Goal: Navigation & Orientation: Find specific page/section

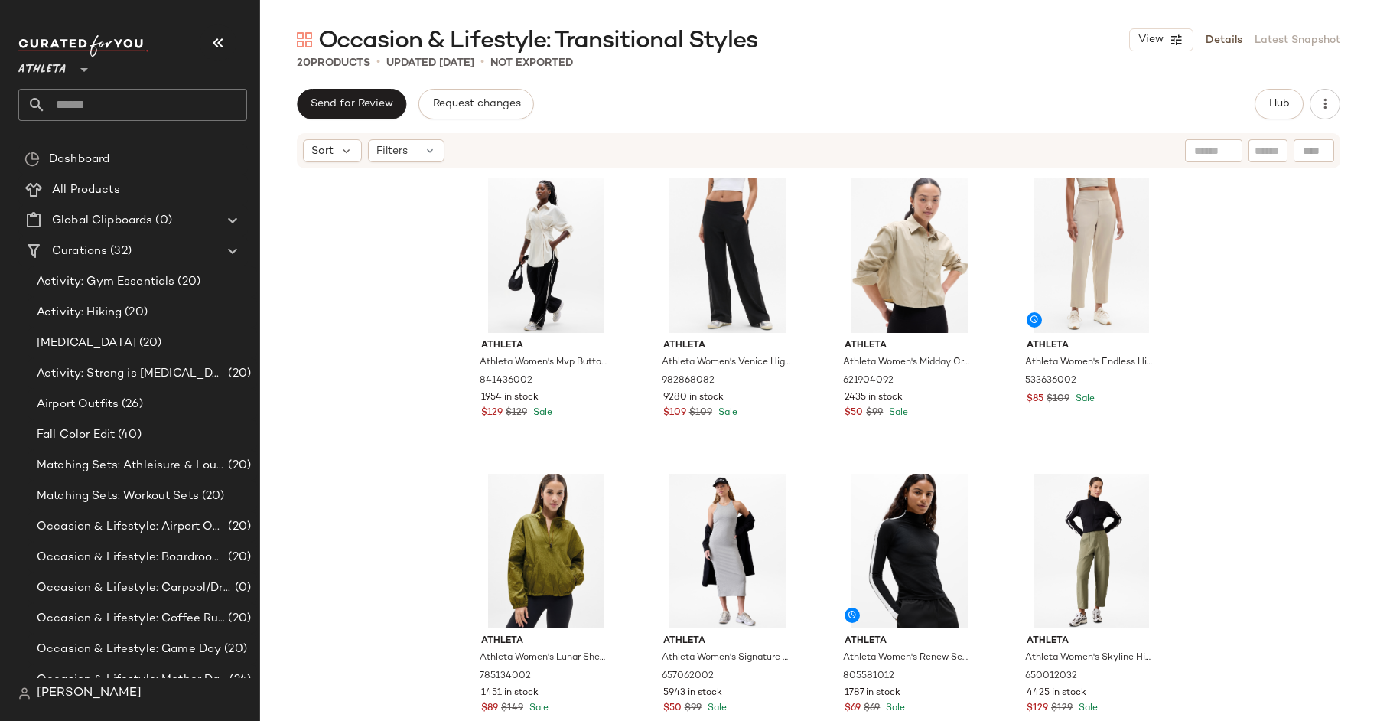
click at [1321, 277] on div "Athleta Athleta Women's Mvp Button Down Bone Size XXS 841436002 1954 in stock $…" at bounding box center [818, 443] width 1117 height 546
click at [106, 411] on span "Airport Outfits" at bounding box center [78, 405] width 82 height 18
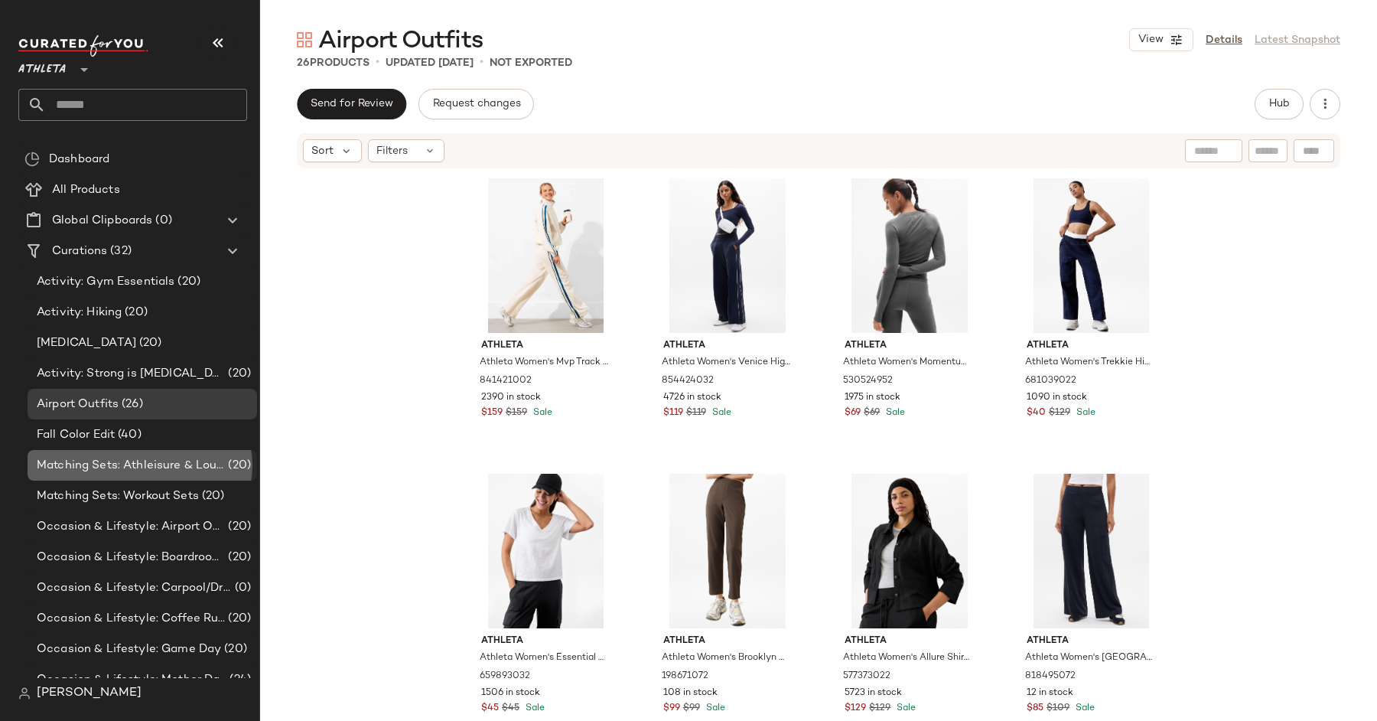
click at [130, 476] on div "Matching Sets: Athleisure & Lounge Sets (20)" at bounding box center [143, 465] width 230 height 31
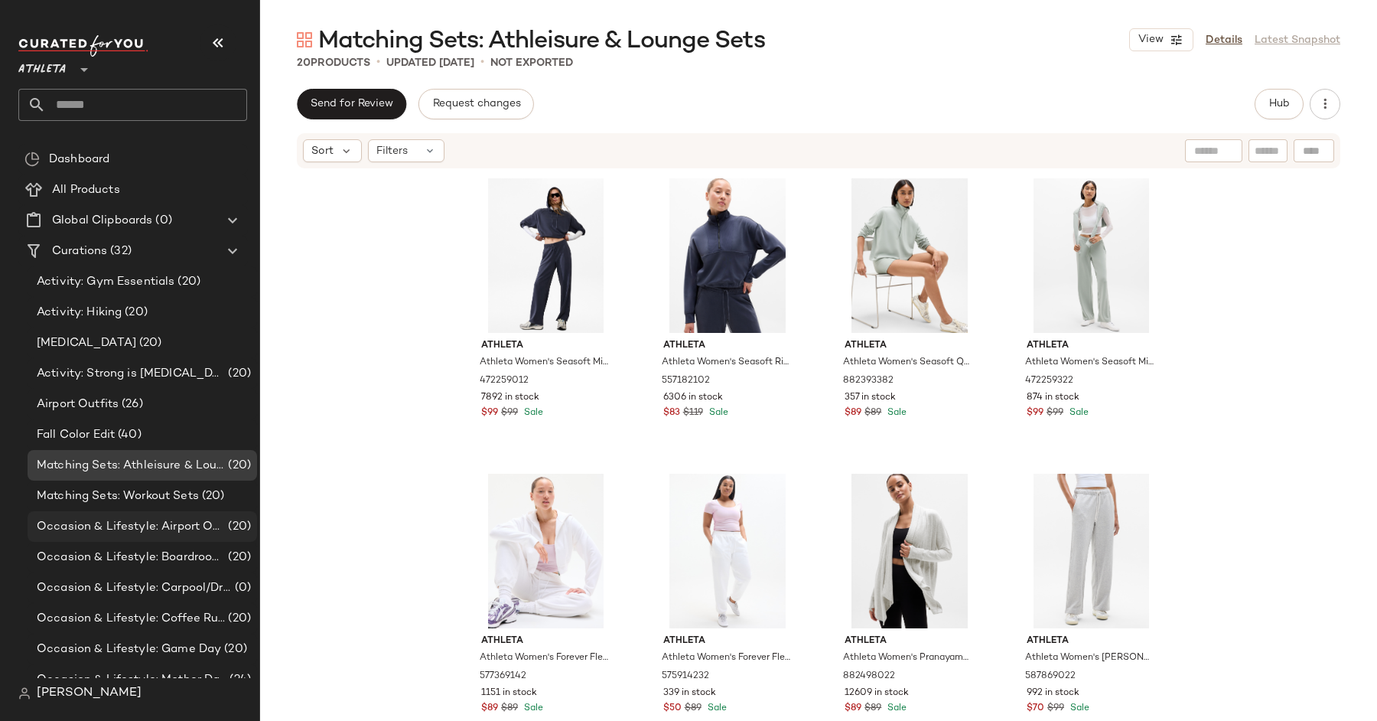
click at [155, 536] on div "Occasion & Lifestyle: Airport Outfits (20)" at bounding box center [143, 526] width 230 height 31
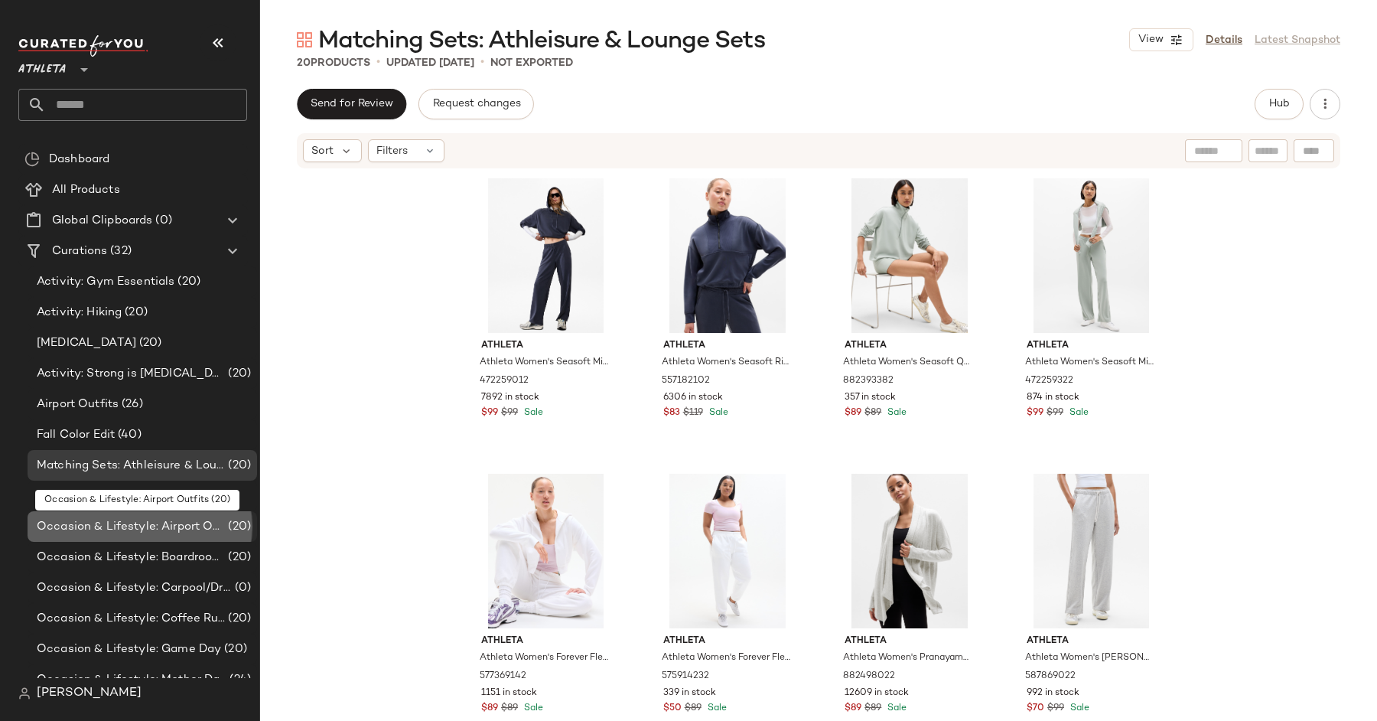
click at [155, 532] on span "Occasion & Lifestyle: Airport Outfits" at bounding box center [131, 527] width 188 height 18
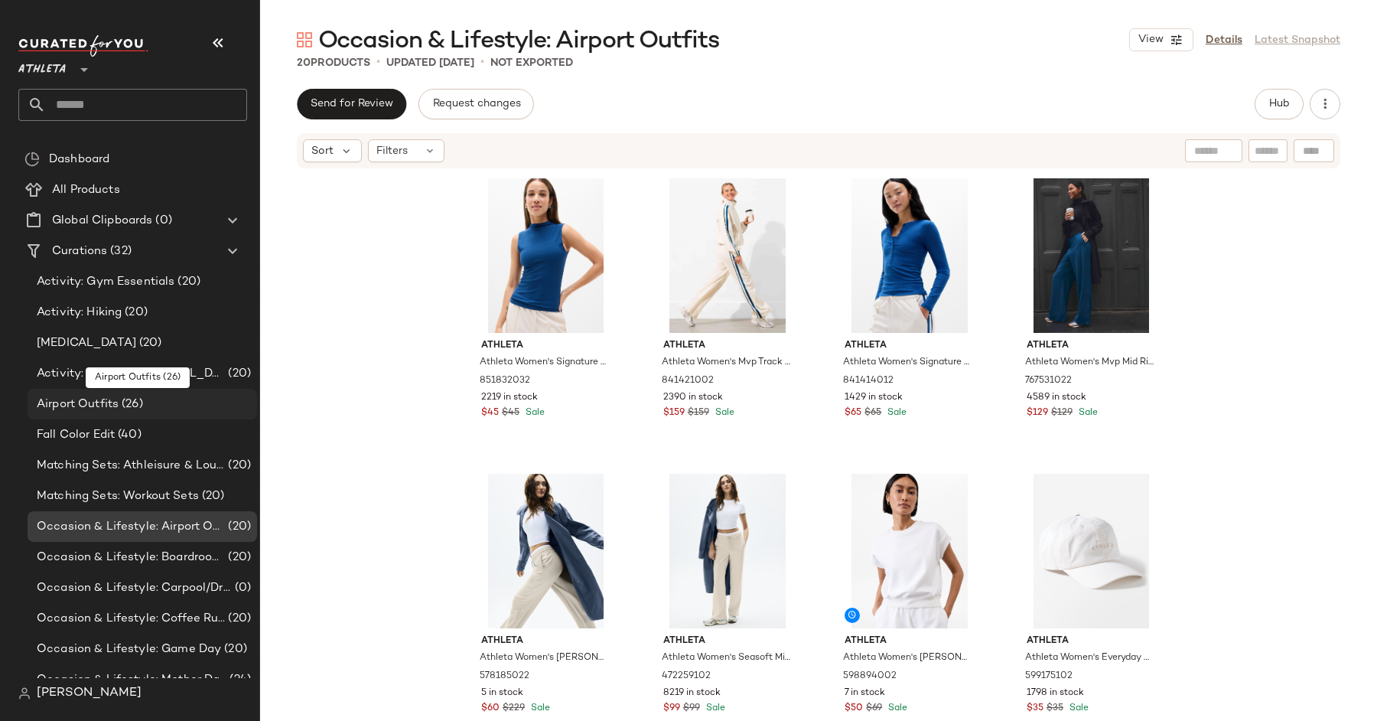
click at [148, 414] on div "Airport Outfits (26)" at bounding box center [143, 404] width 230 height 31
